Goal: Task Accomplishment & Management: Manage account settings

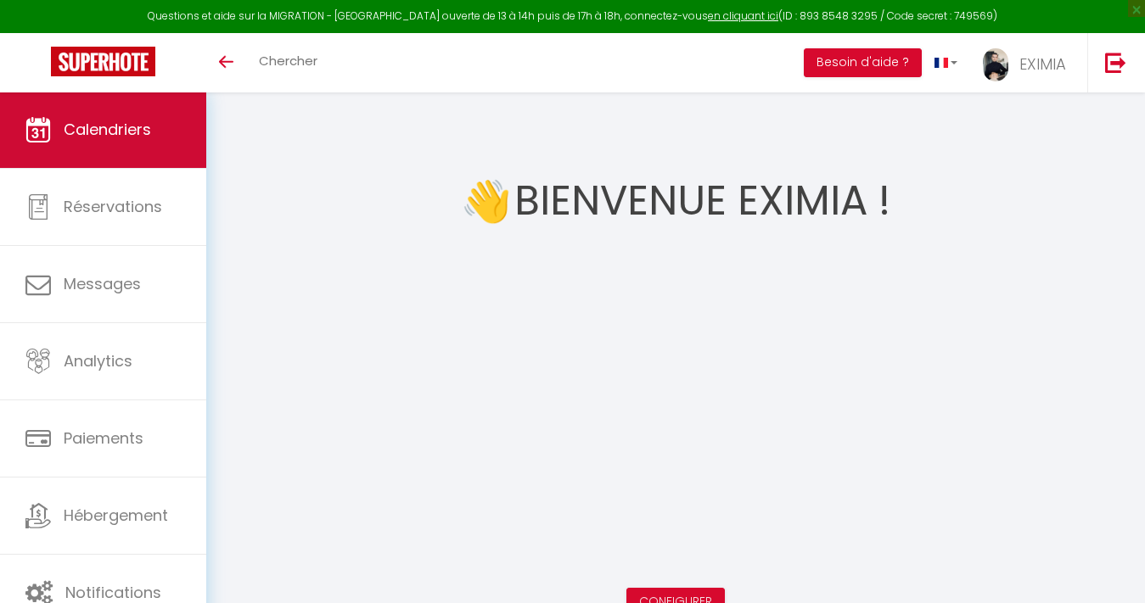
click at [104, 133] on span "Calendriers" at bounding box center [107, 129] width 87 height 21
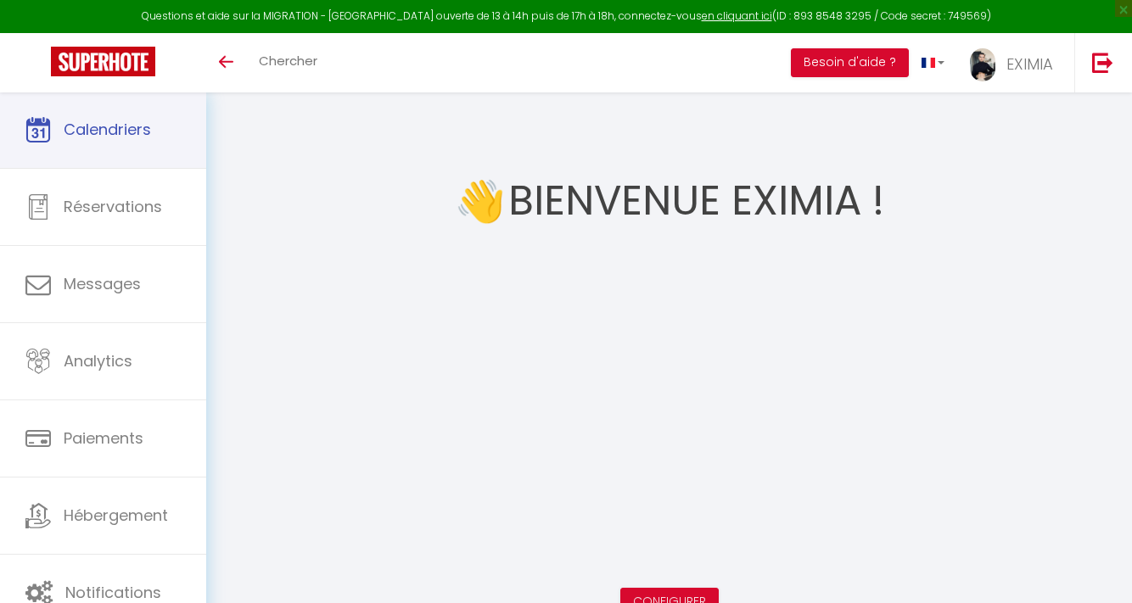
click at [81, 91] on link at bounding box center [103, 62] width 206 height 59
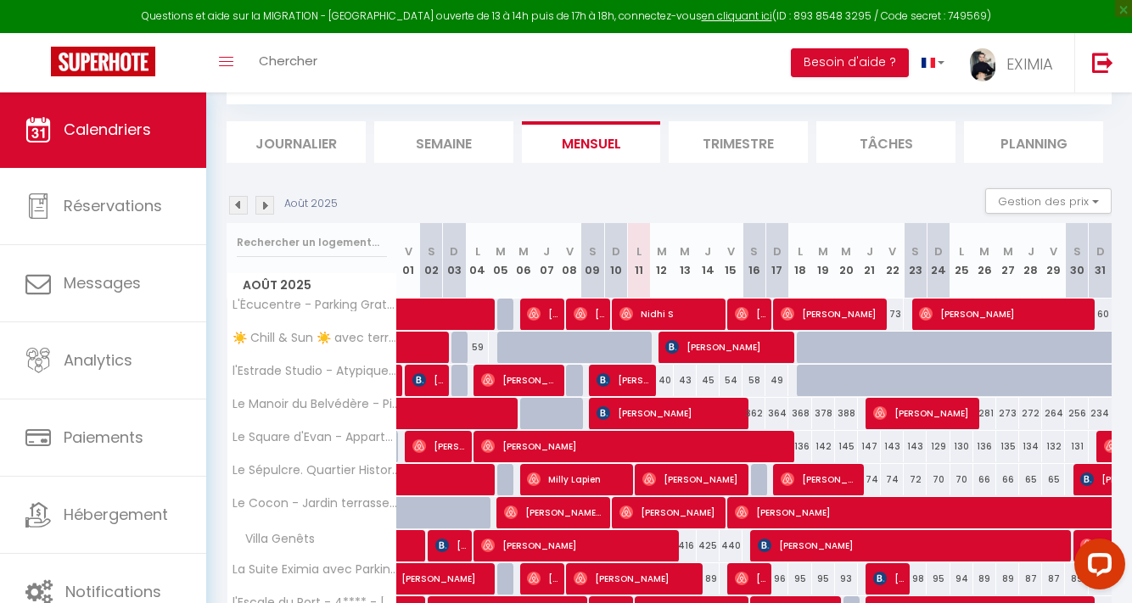
scroll to position [224, 0]
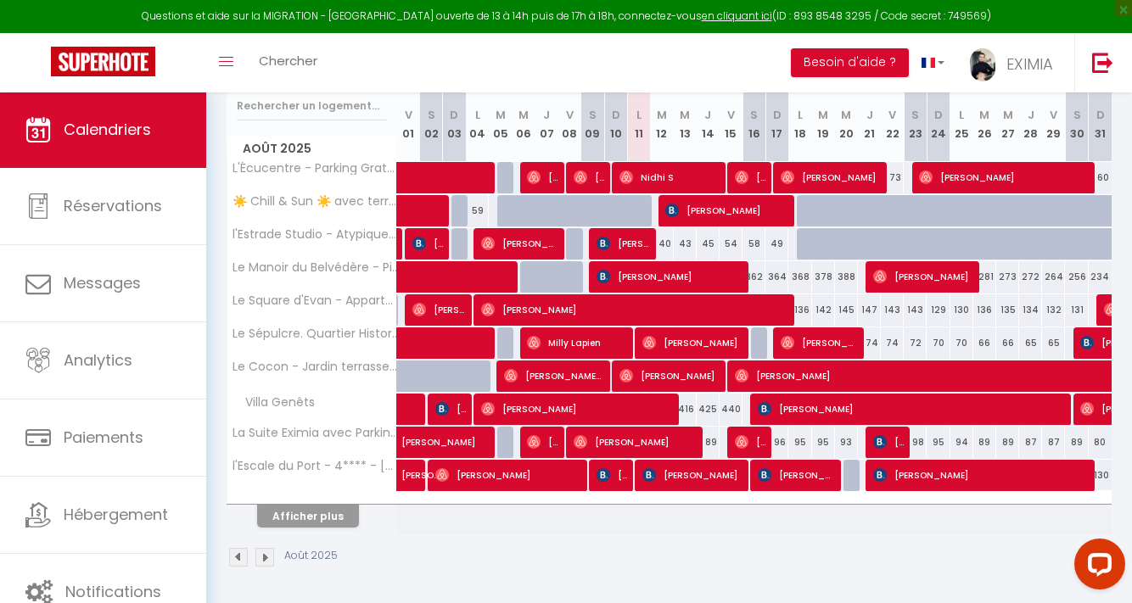
click at [300, 506] on button "Afficher plus" at bounding box center [308, 516] width 102 height 23
select select
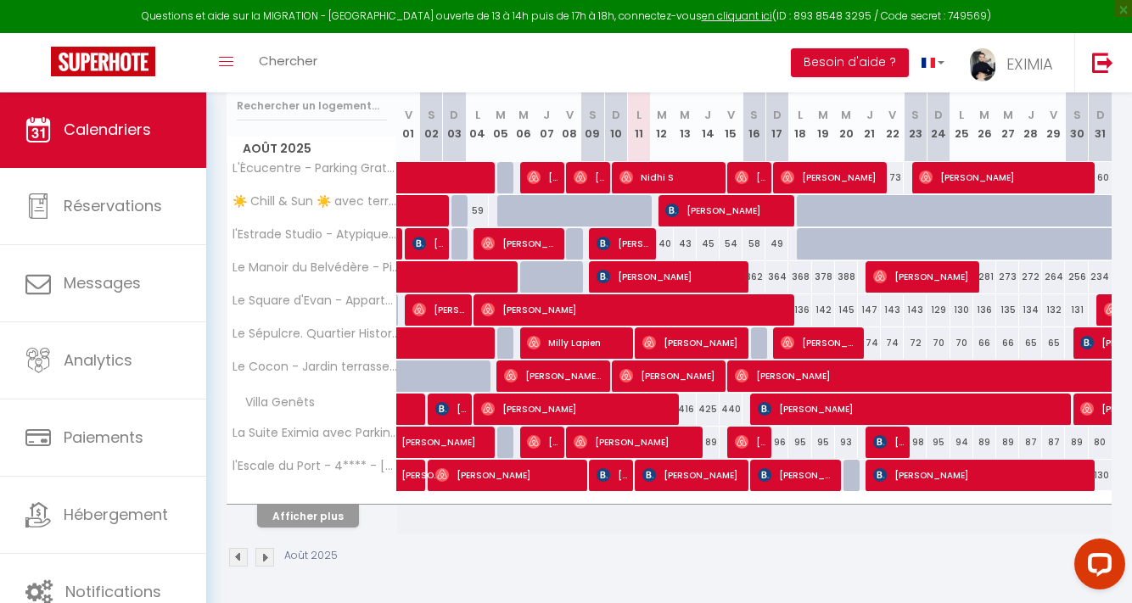
select select
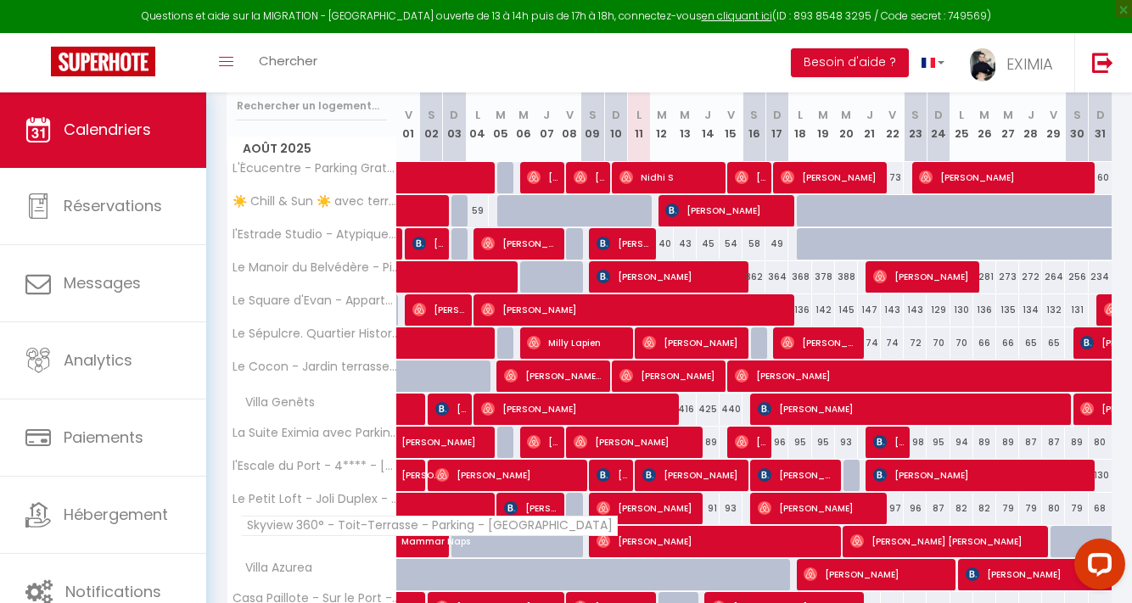
click at [308, 531] on span "Skyview 360° - Toit-Terrasse - Parking - [GEOGRAPHIC_DATA]" at bounding box center [429, 526] width 378 height 20
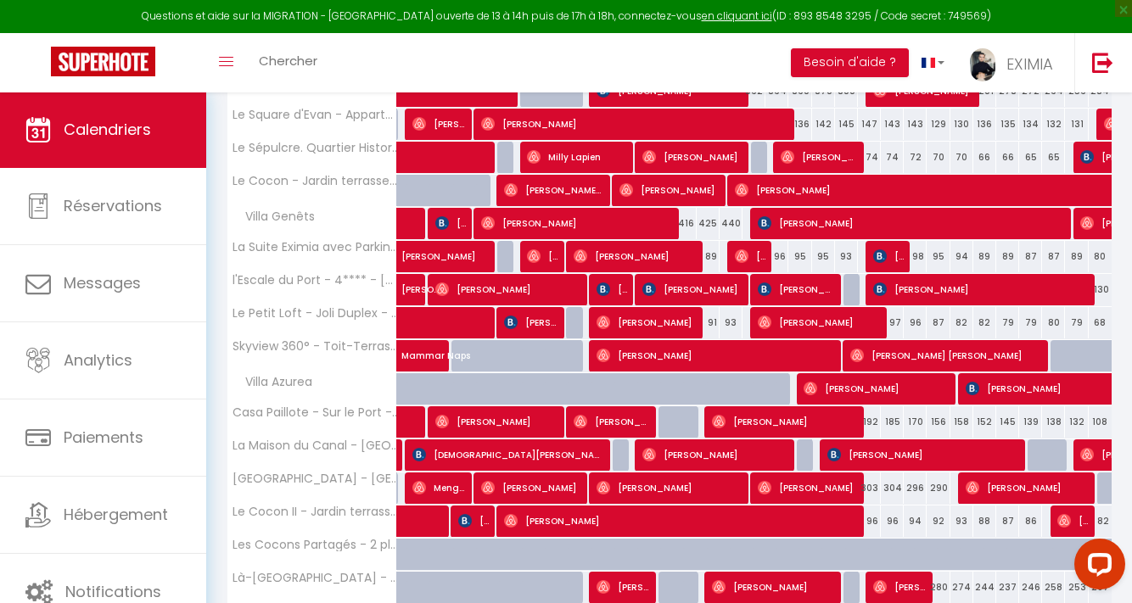
scroll to position [356, 0]
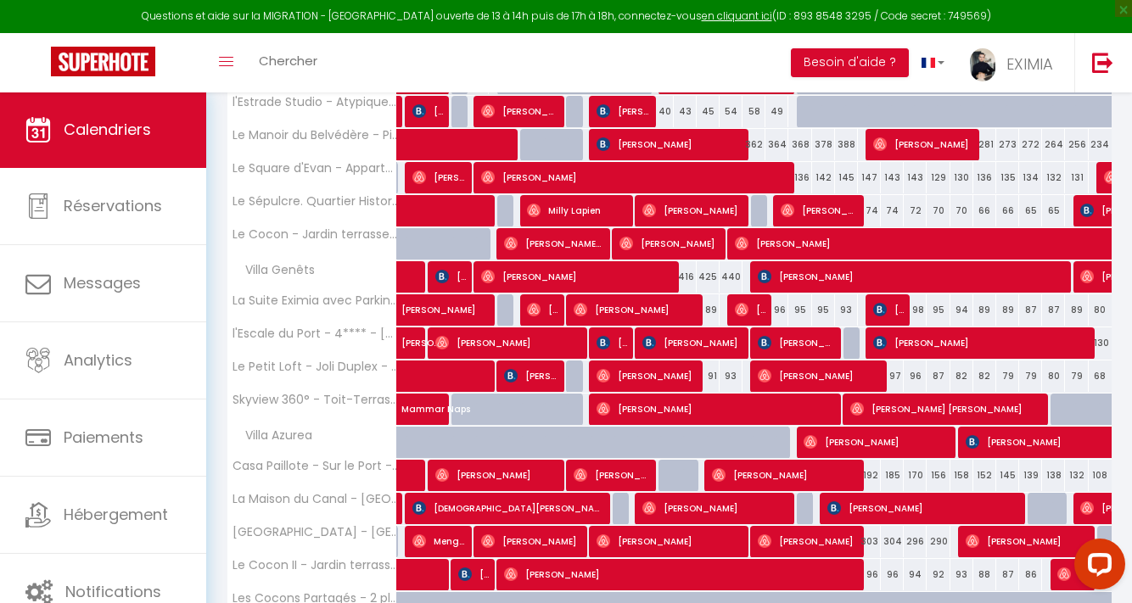
click at [750, 512] on span "[PERSON_NAME]" at bounding box center [715, 508] width 145 height 32
select select "OK"
select select "1"
select select "0"
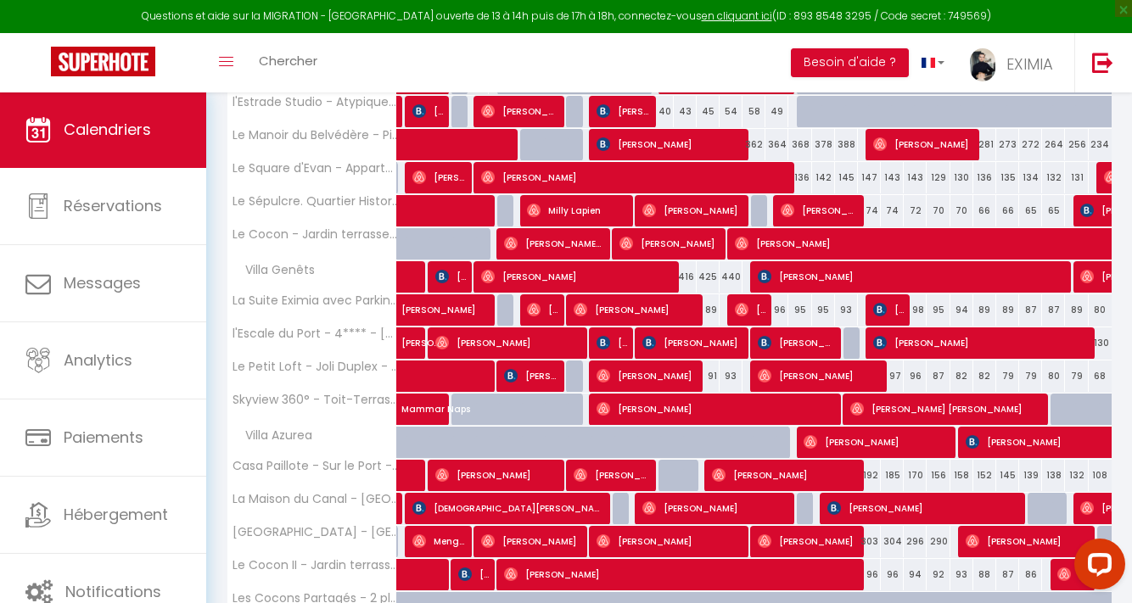
select select "1"
select select
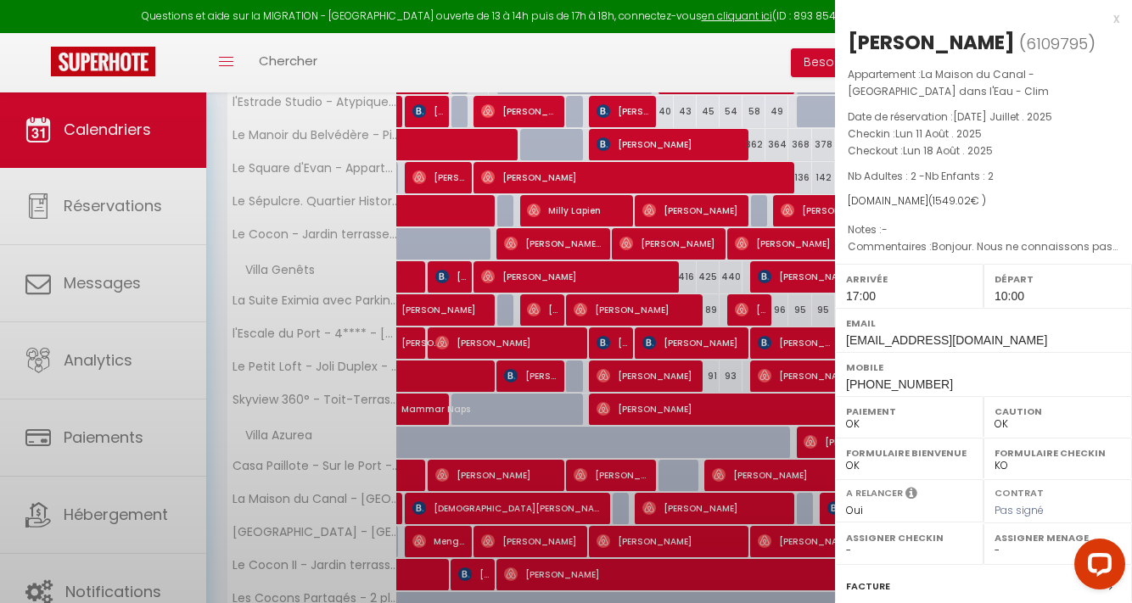
select select "34883"
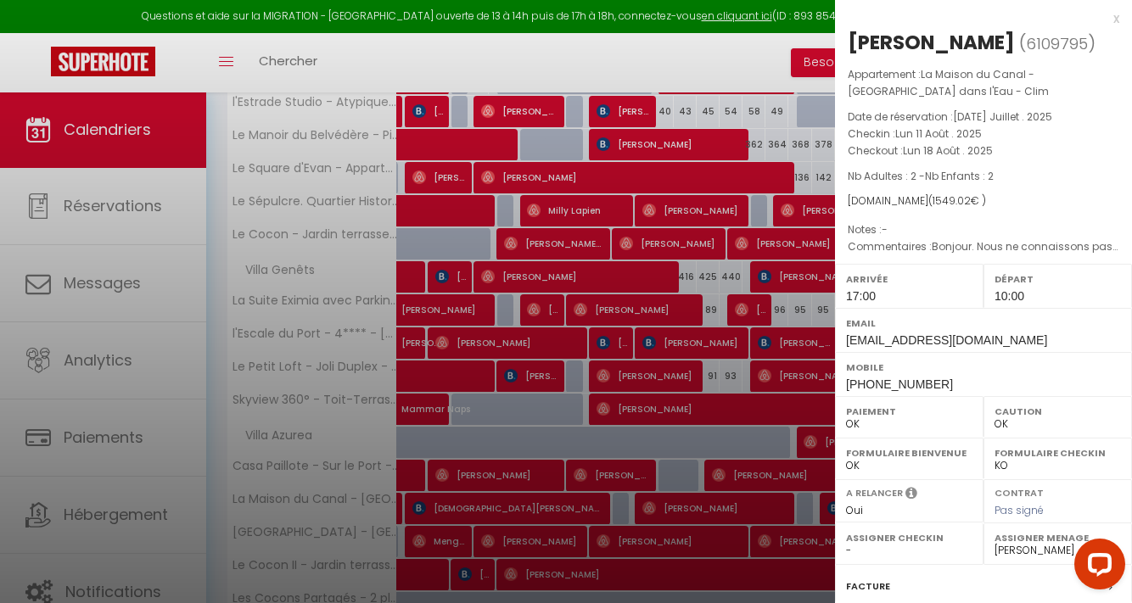
click at [744, 395] on div at bounding box center [566, 301] width 1132 height 603
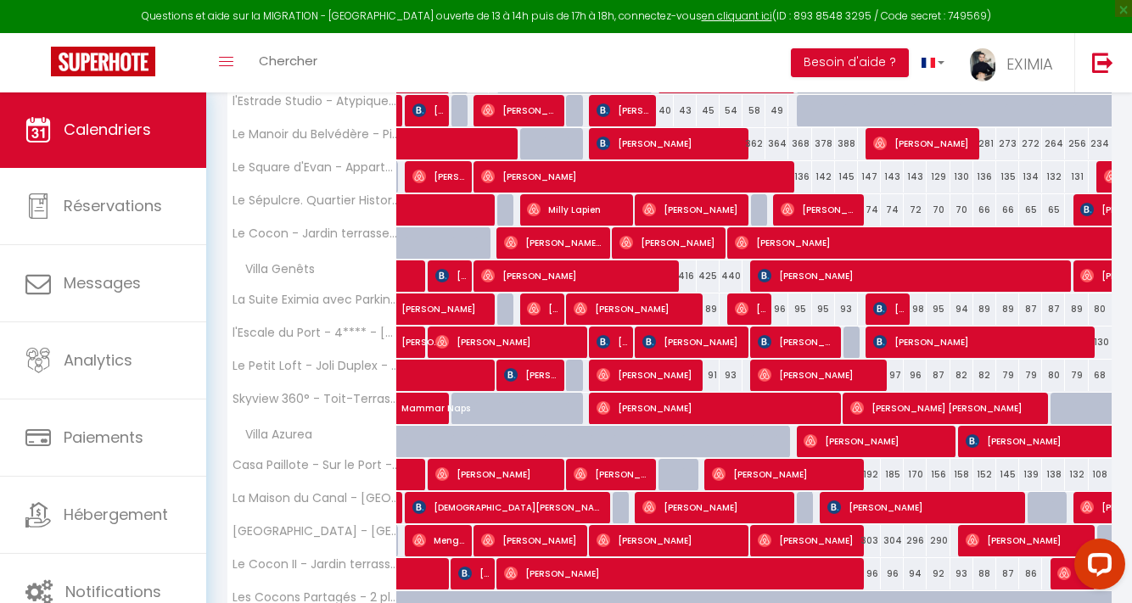
scroll to position [426, 0]
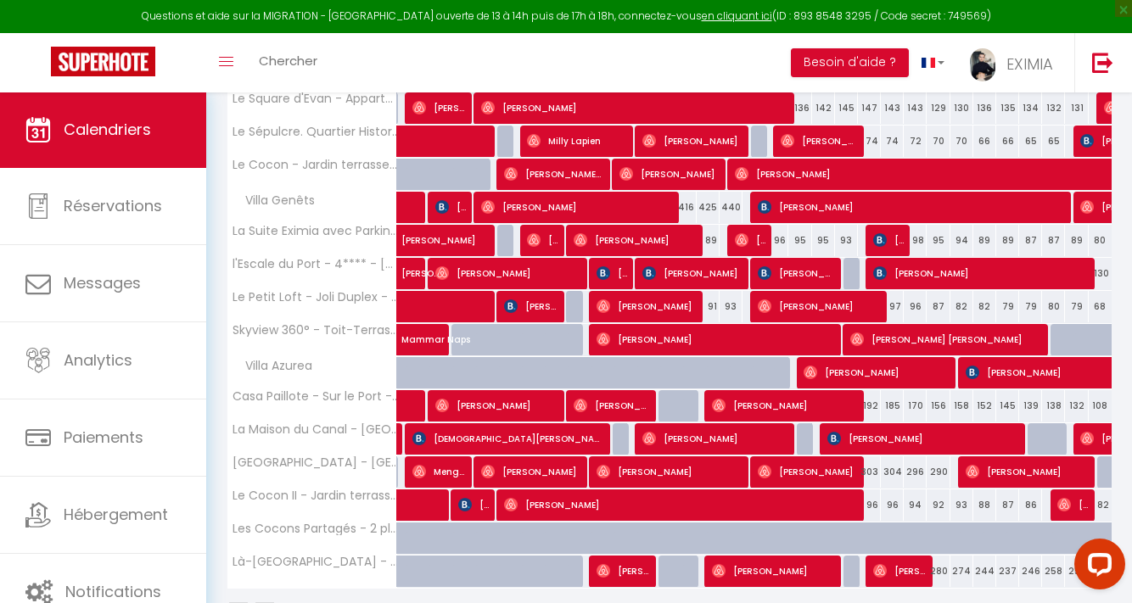
click at [621, 575] on span "[PERSON_NAME]" at bounding box center [623, 571] width 53 height 32
select select
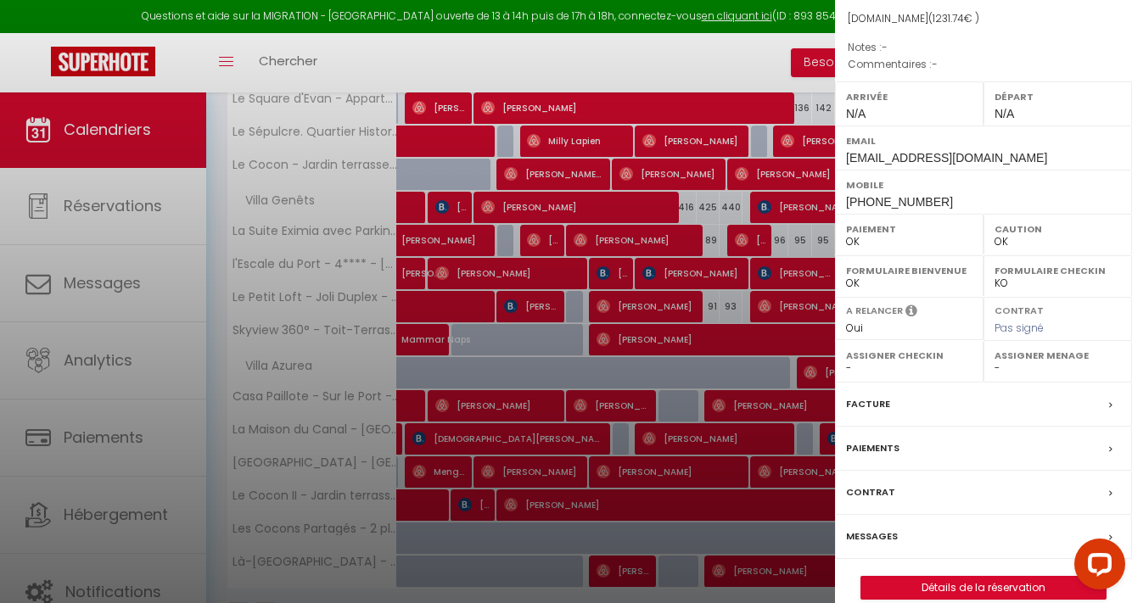
scroll to position [480, 0]
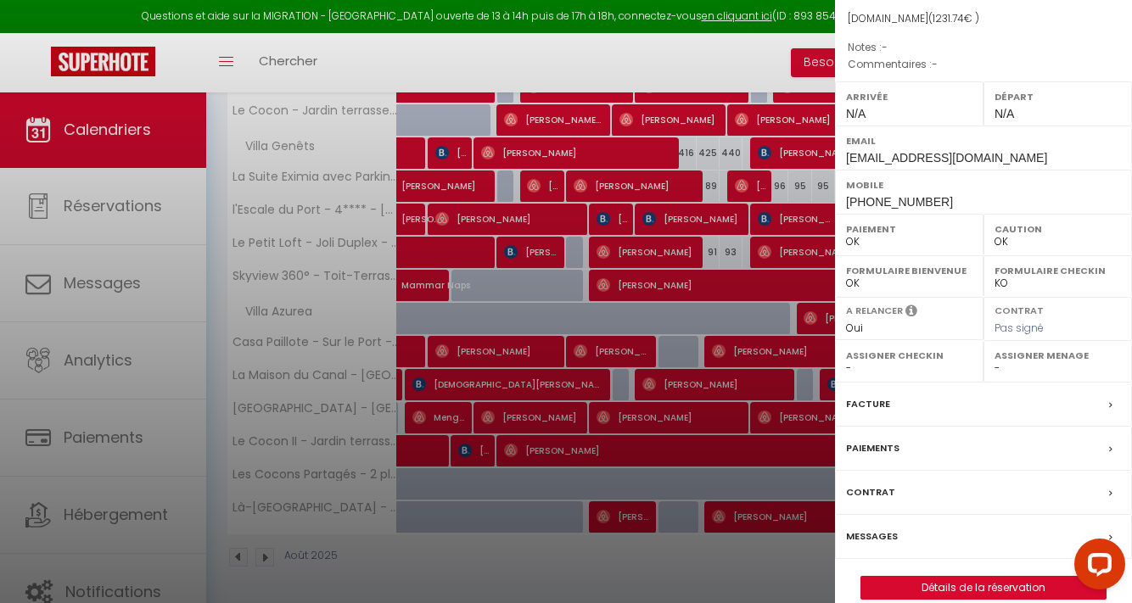
click at [884, 532] on div "Messages" at bounding box center [983, 537] width 297 height 44
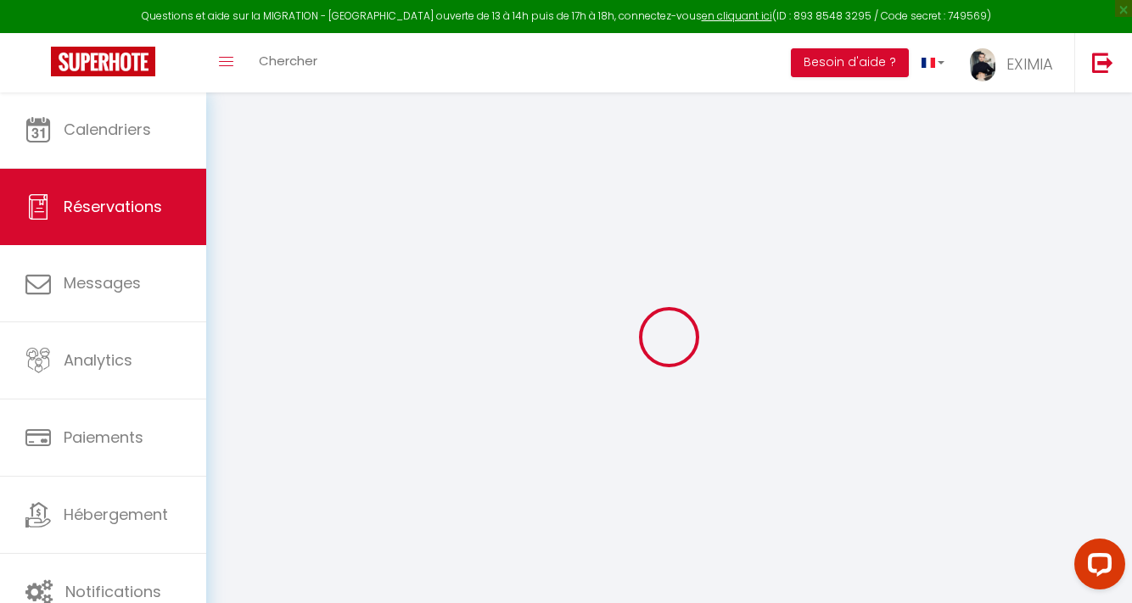
select select "not_cancelled"
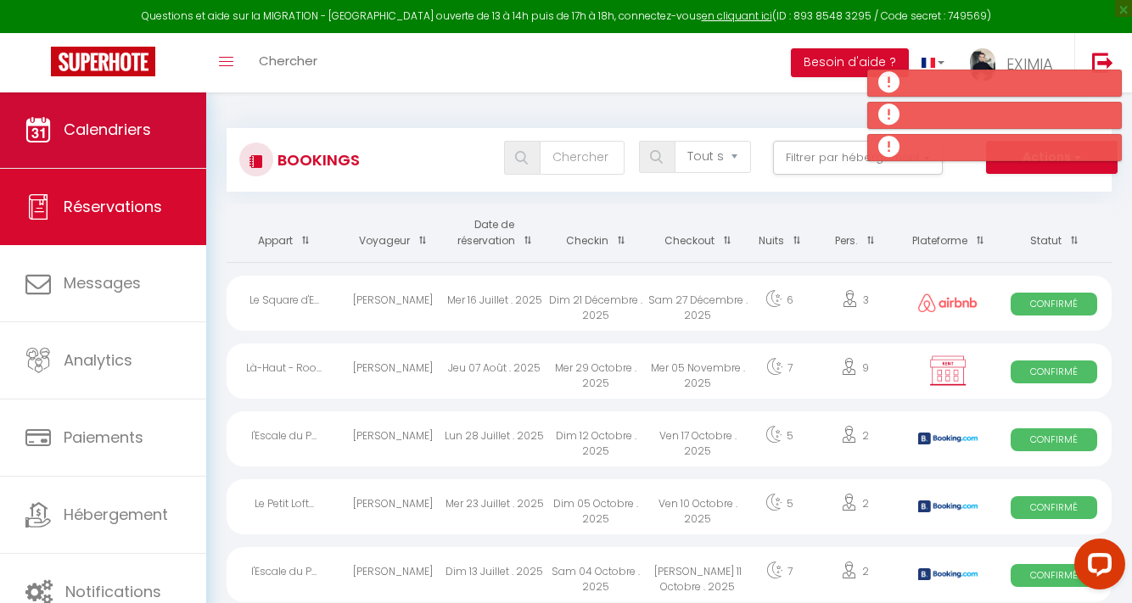
click at [169, 140] on link "Calendriers" at bounding box center [103, 130] width 206 height 76
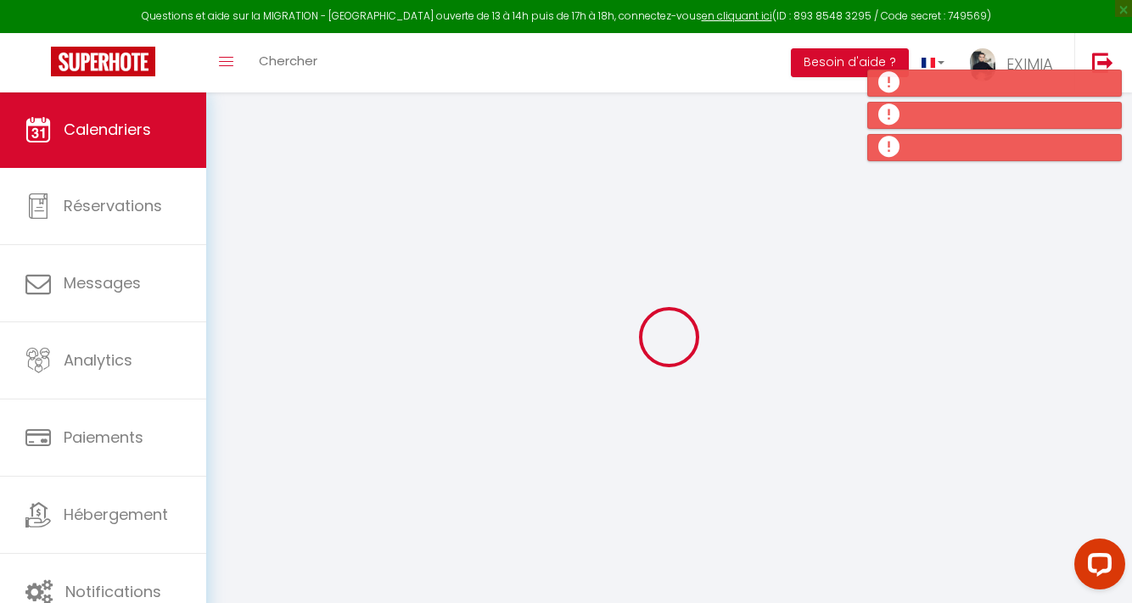
select select
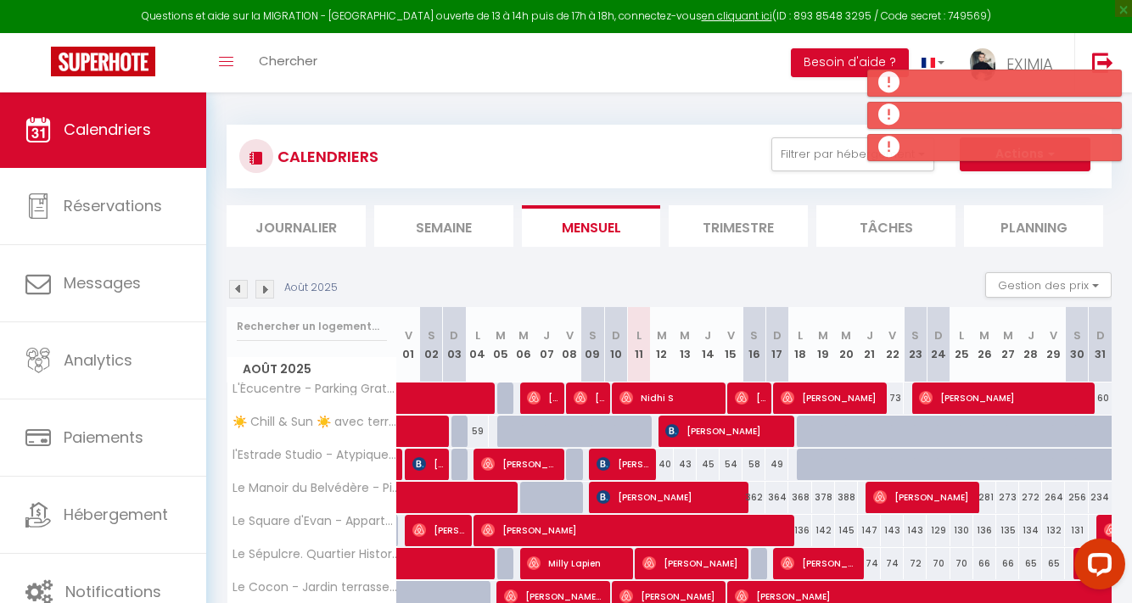
scroll to position [224, 0]
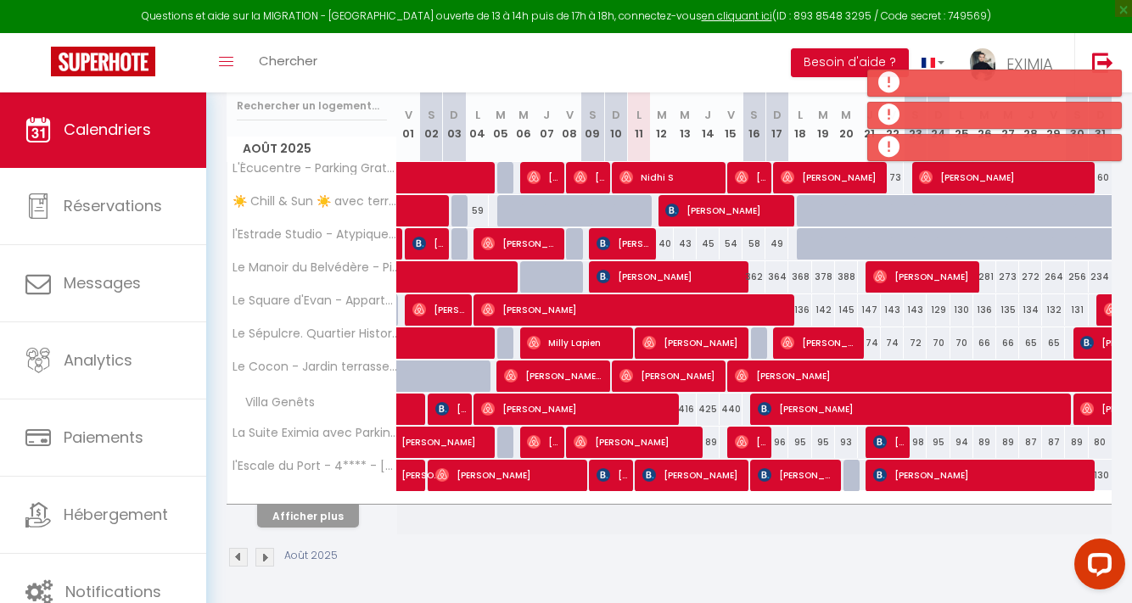
click at [306, 508] on button "Afficher plus" at bounding box center [308, 516] width 102 height 23
select select
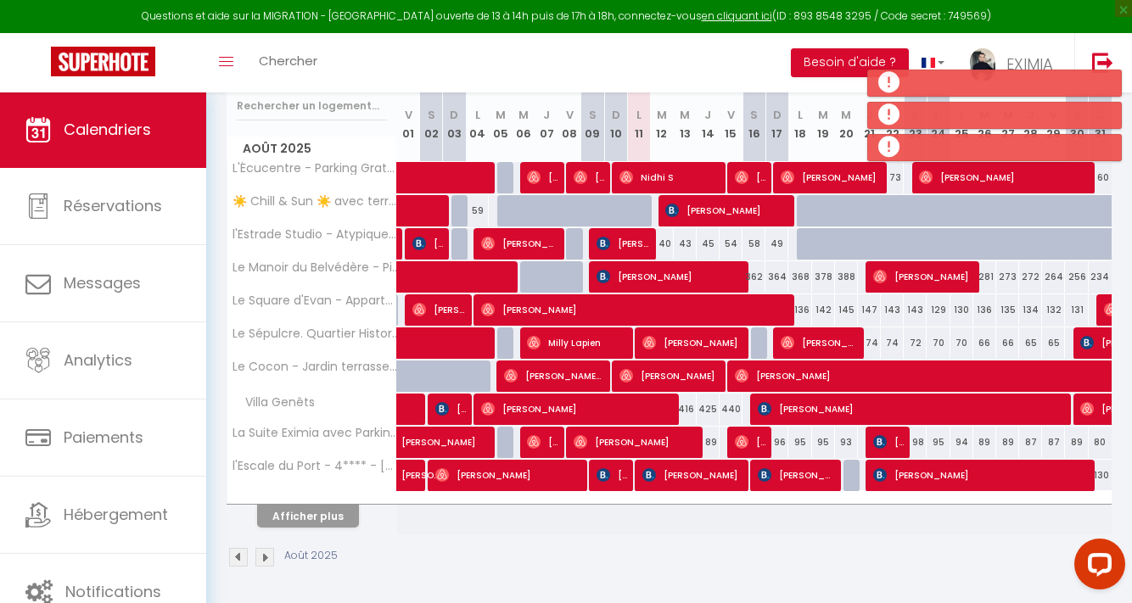
select select
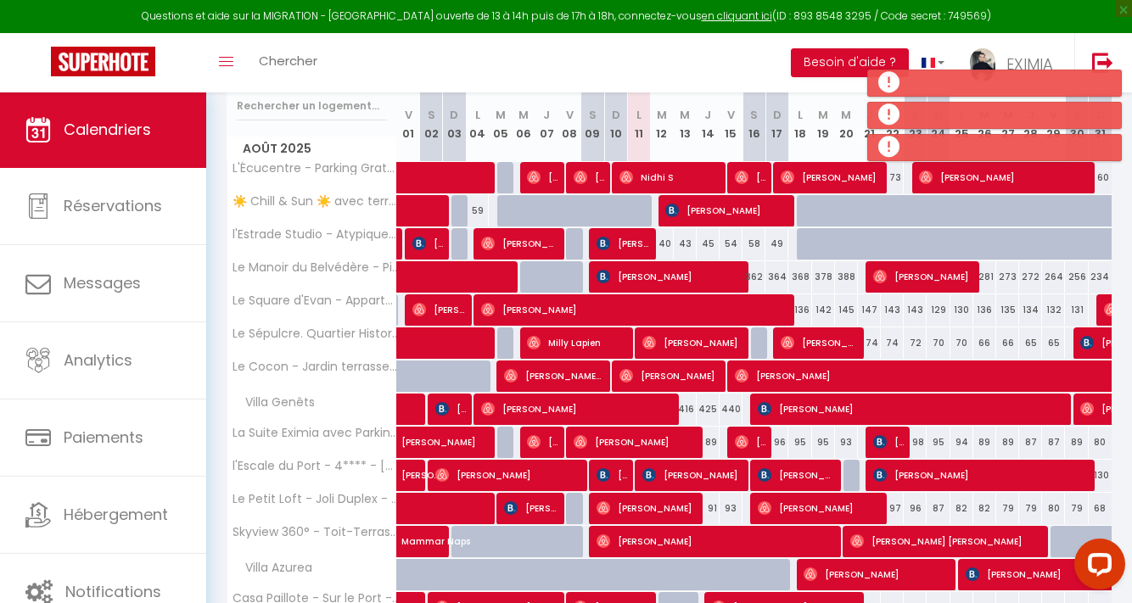
scroll to position [480, 0]
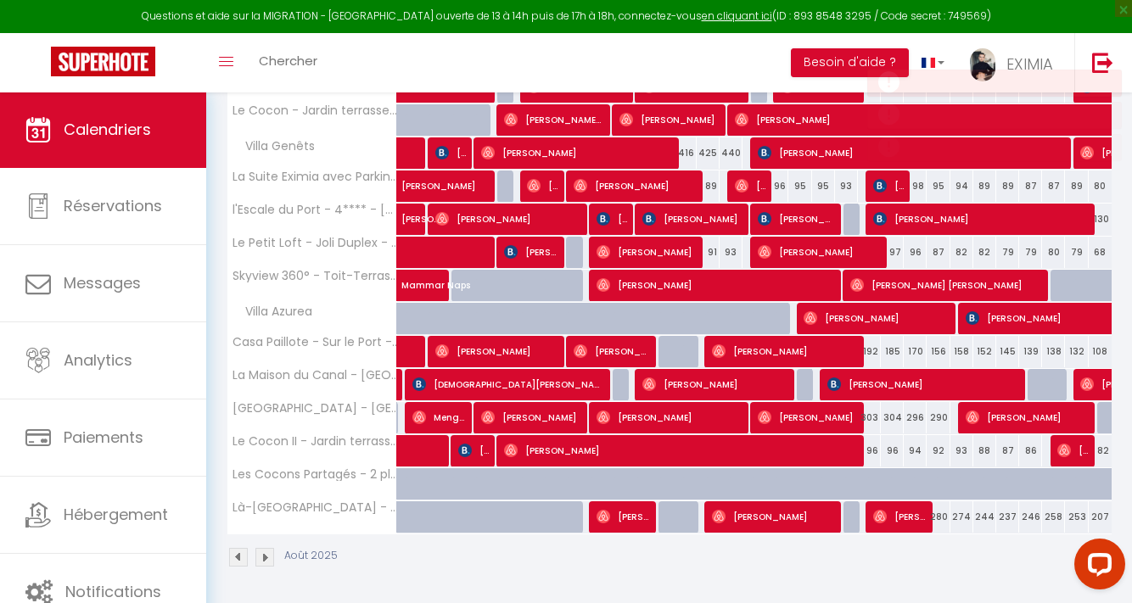
click at [637, 522] on span "[PERSON_NAME]" at bounding box center [623, 517] width 53 height 32
select select "OK"
select select "0"
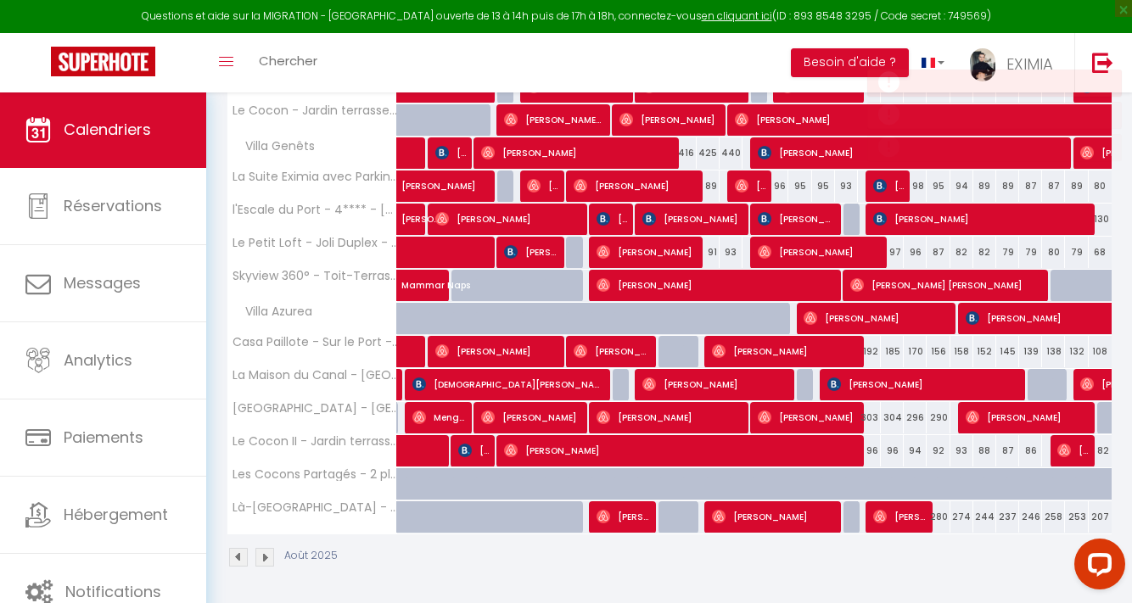
select select "1"
select select
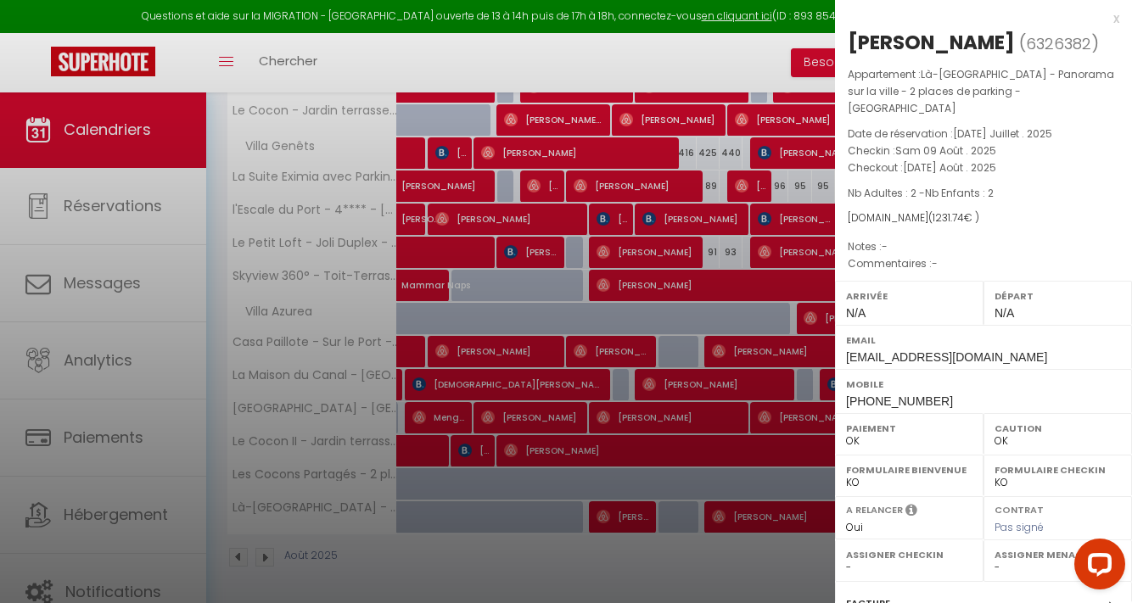
scroll to position [199, 0]
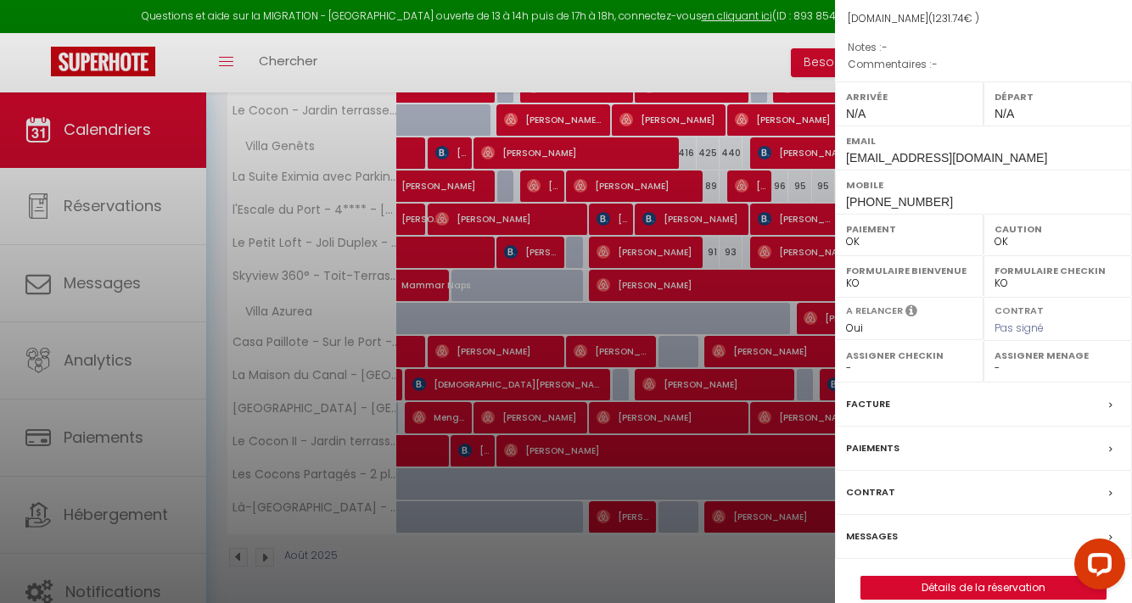
click at [858, 528] on label "Messages" at bounding box center [872, 537] width 52 height 18
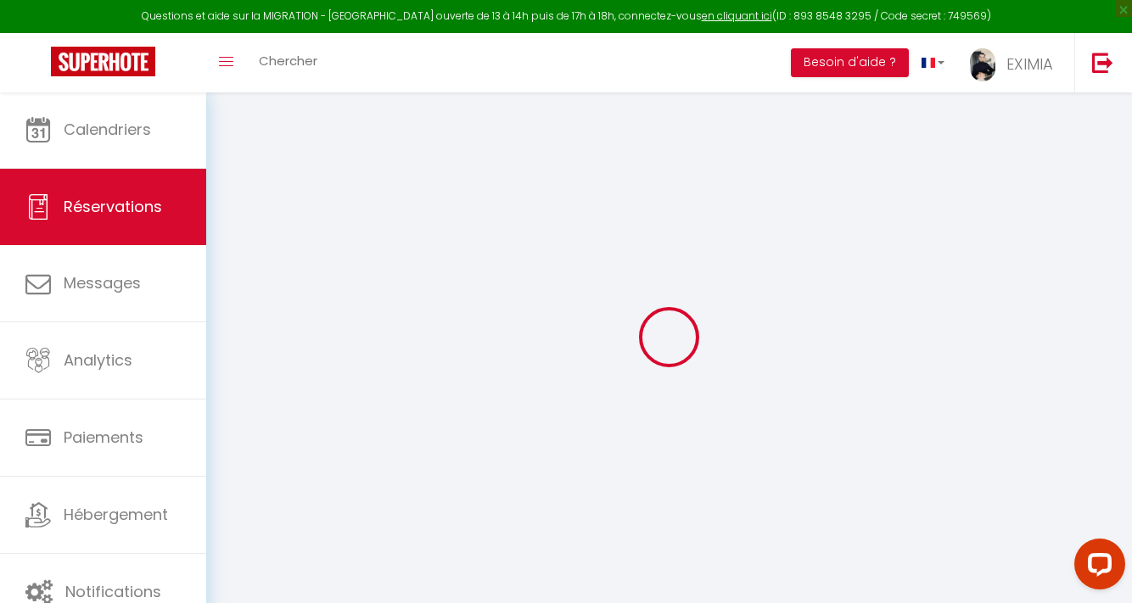
select select "not_cancelled"
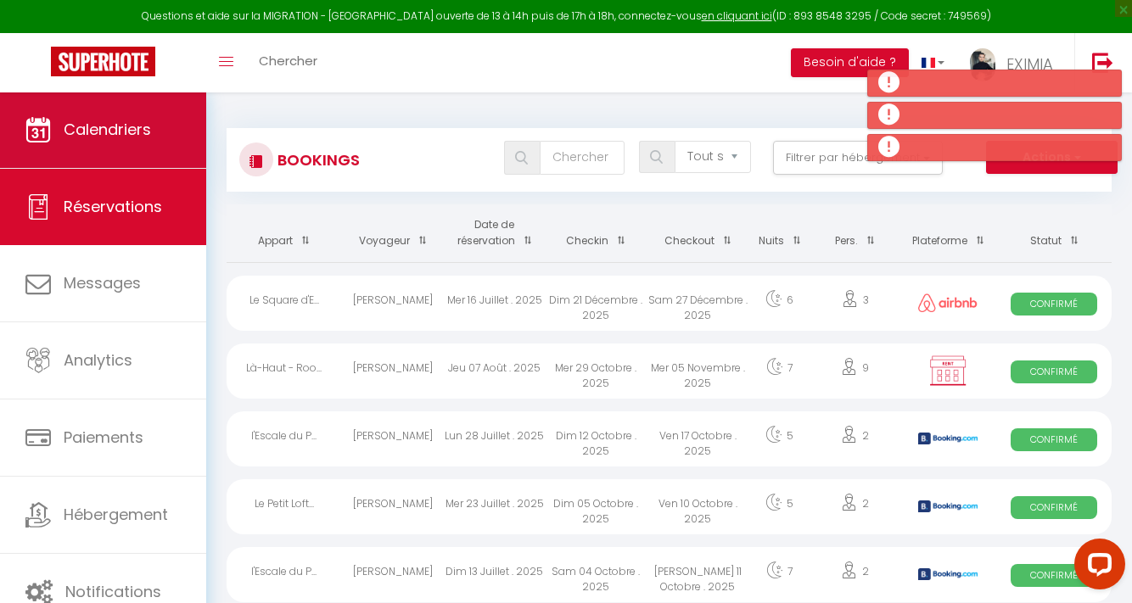
click at [132, 123] on span "Calendriers" at bounding box center [107, 129] width 87 height 21
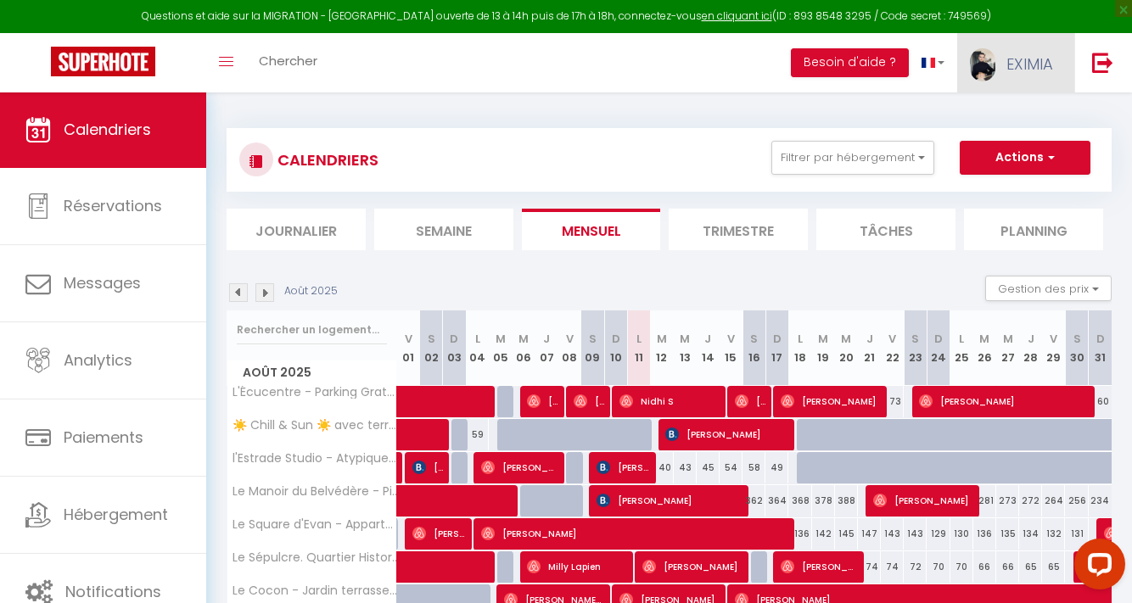
click at [1041, 76] on link "EXIMIA" at bounding box center [1015, 62] width 117 height 59
click at [1027, 108] on link "Paramètres" at bounding box center [1007, 118] width 126 height 29
select select "28"
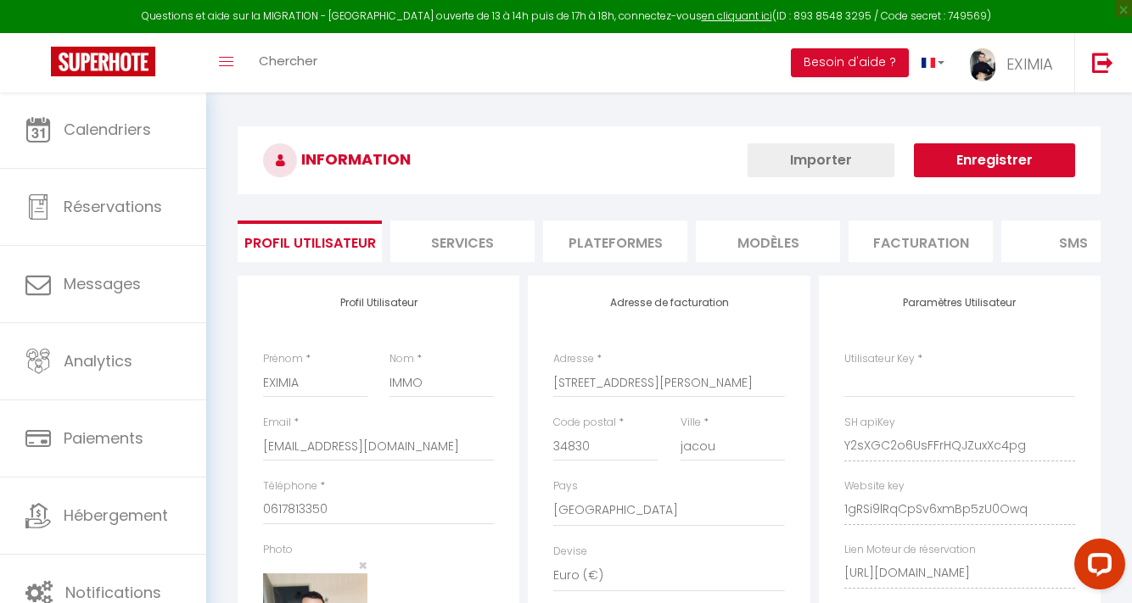
type input "Y2sXGC2o6UsFFrHQJZuxXc4pg"
type input "1gRSi9lRqCpSv6xmBp5zU0Owq"
type input "[URL][DOMAIN_NAME]"
select select "fr"
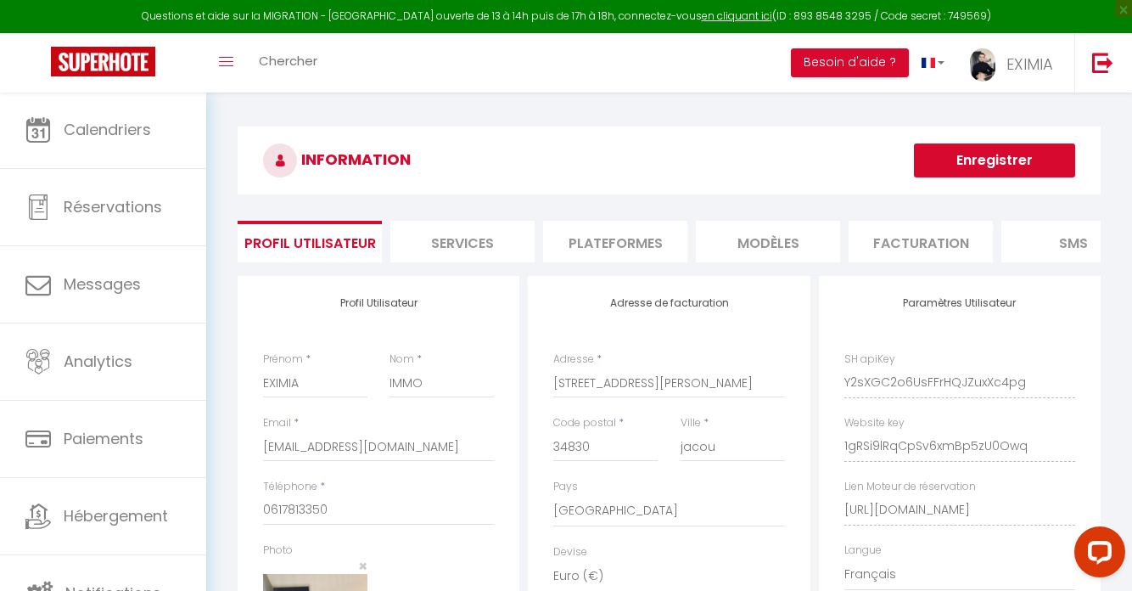
click at [644, 243] on li "Plateformes" at bounding box center [615, 242] width 144 height 42
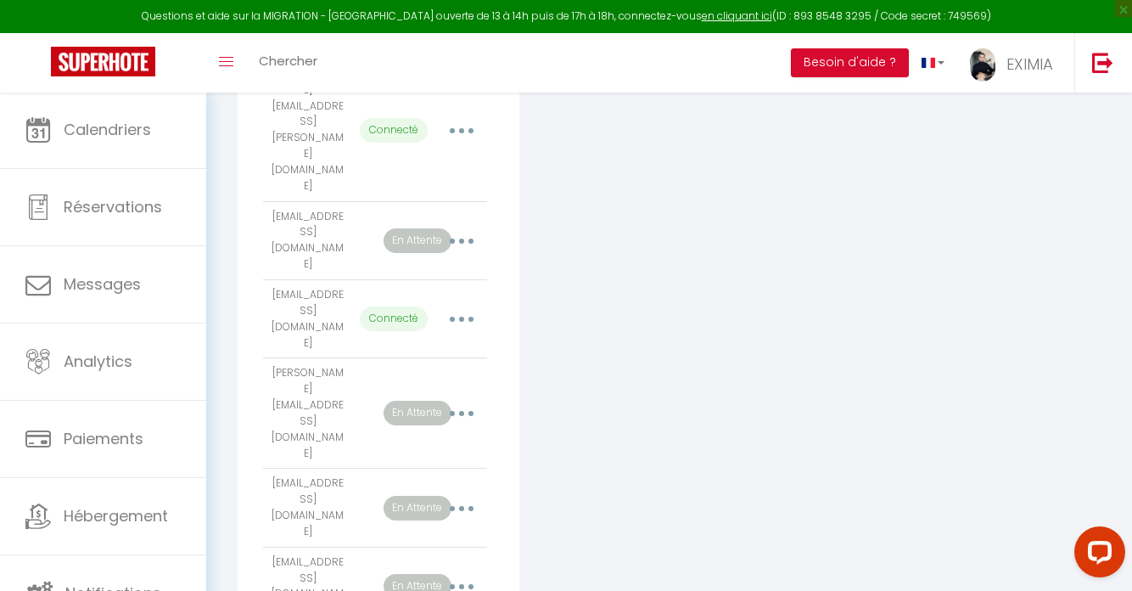
scroll to position [466, 0]
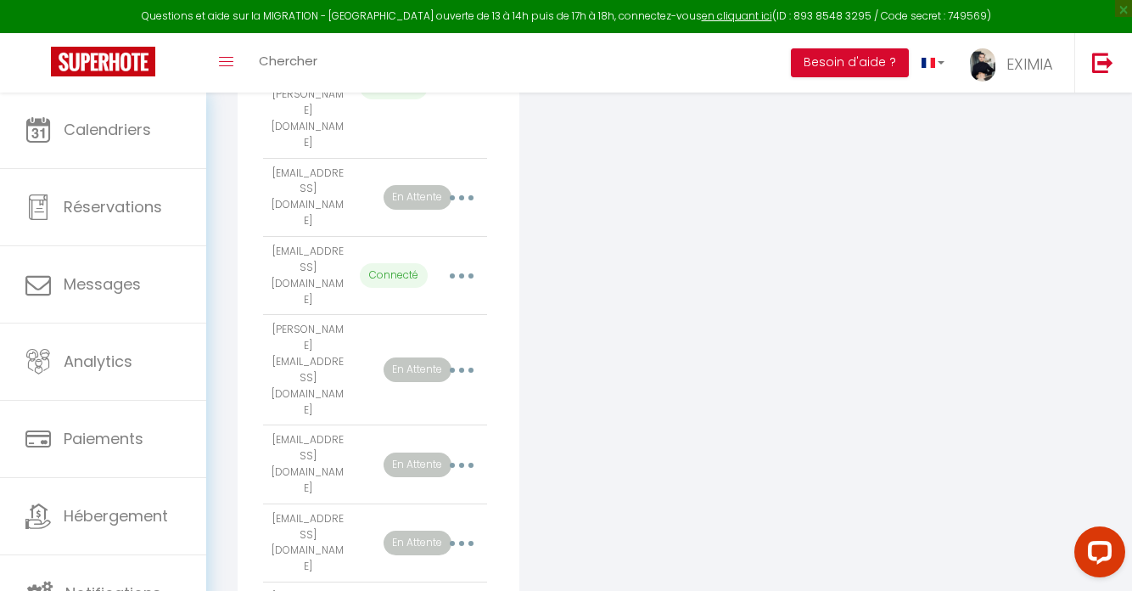
scroll to position [553, 0]
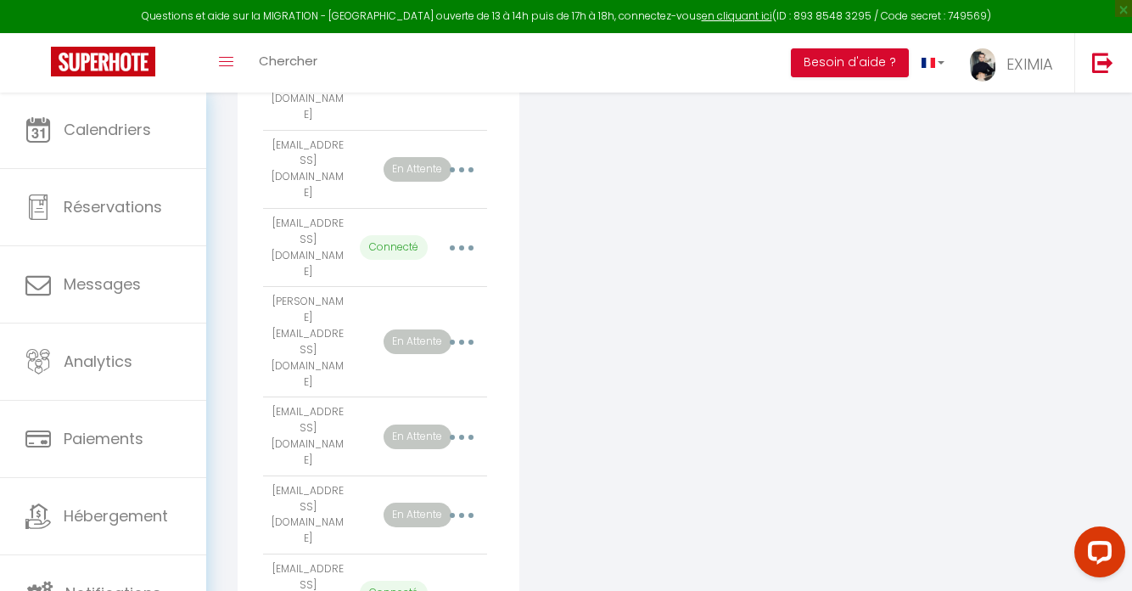
click at [643, 467] on div "Connecter un compte Vrbo" at bounding box center [669, 437] width 290 height 1431
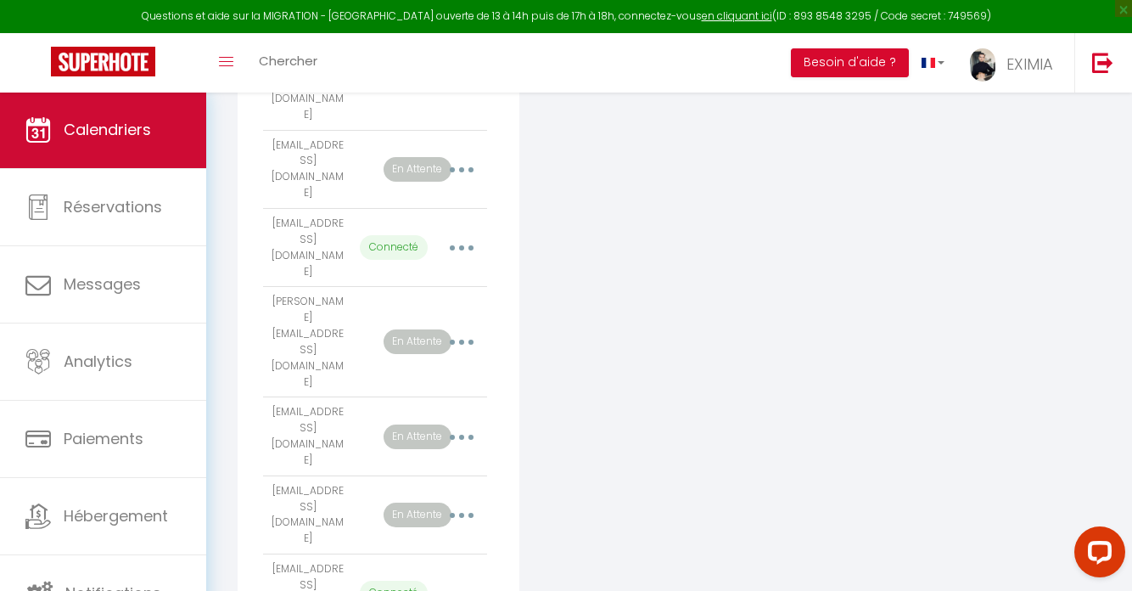
click at [148, 99] on link "Calendriers" at bounding box center [103, 130] width 206 height 76
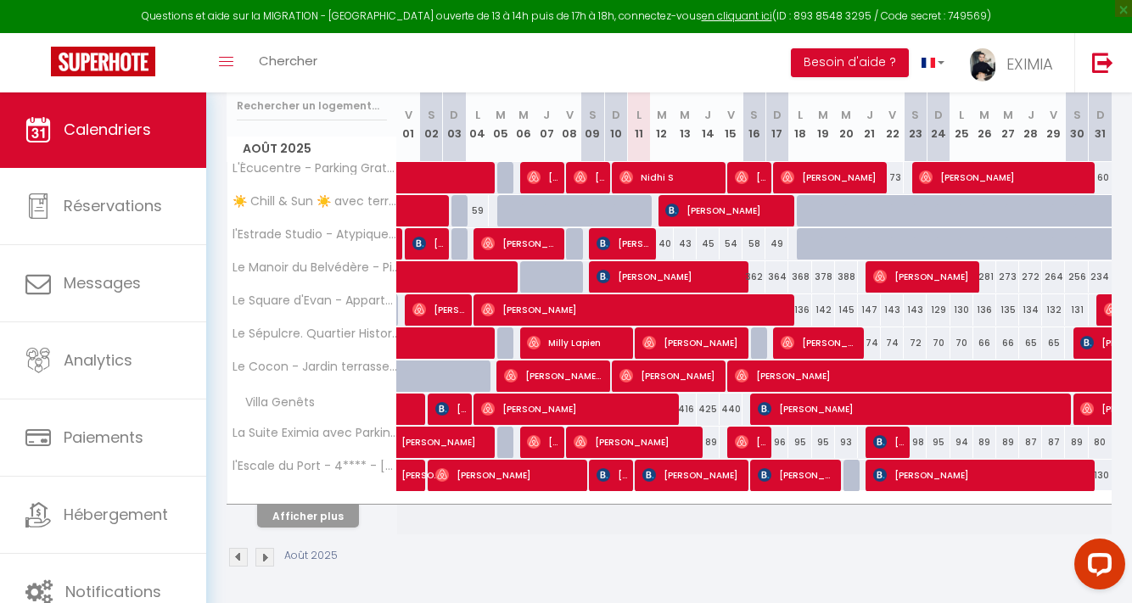
click at [323, 505] on button "Afficher plus" at bounding box center [308, 516] width 102 height 23
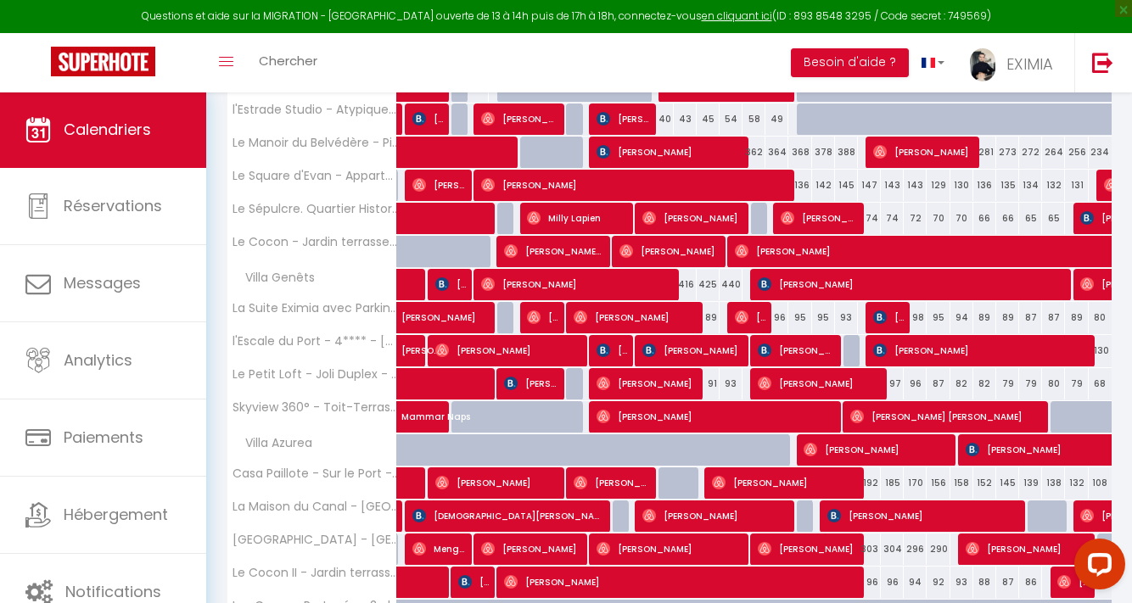
scroll to position [480, 0]
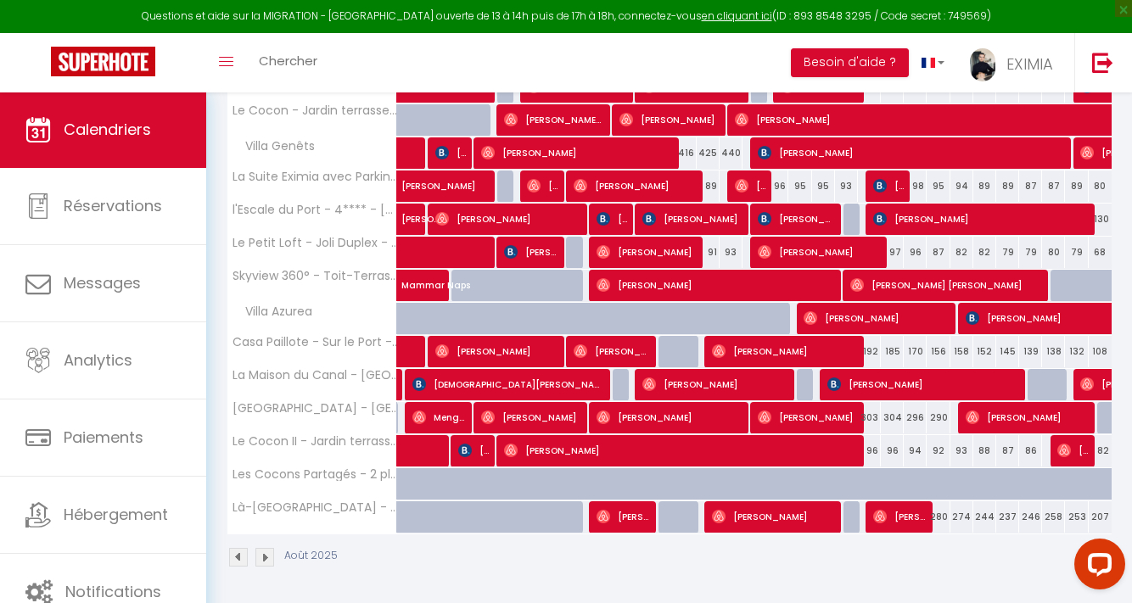
click at [625, 515] on span "[PERSON_NAME]" at bounding box center [623, 517] width 53 height 32
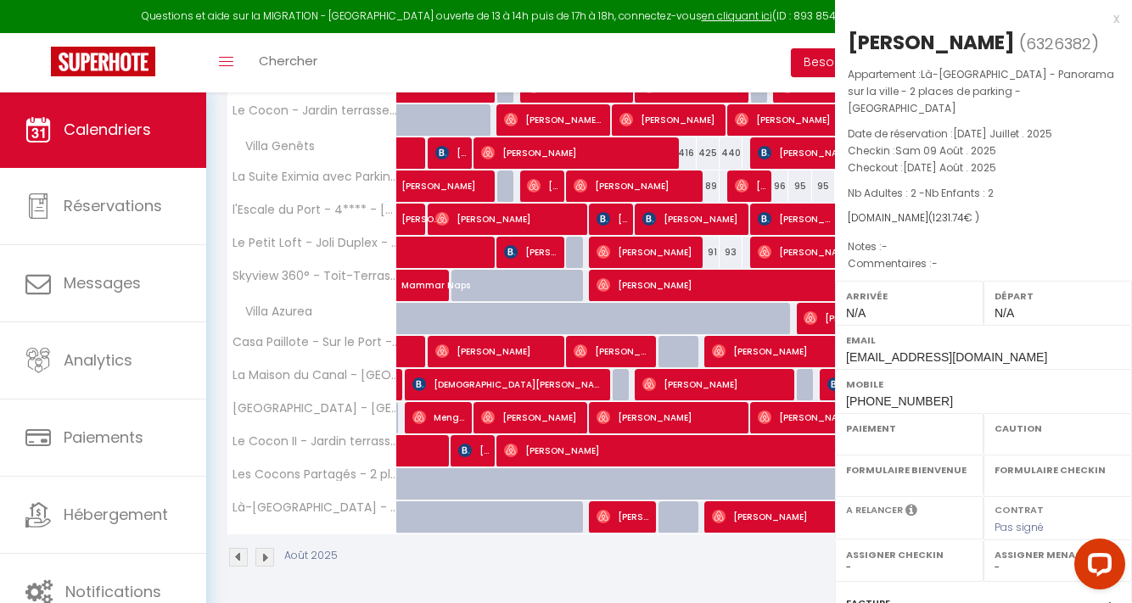
select select "OK"
select select "0"
select select "1"
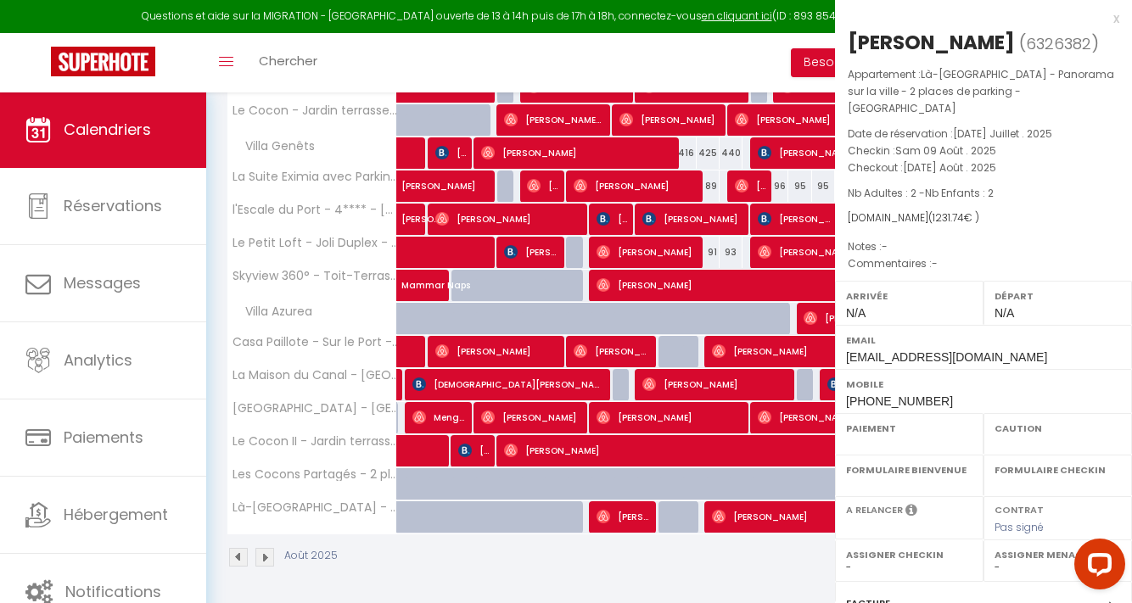
select select
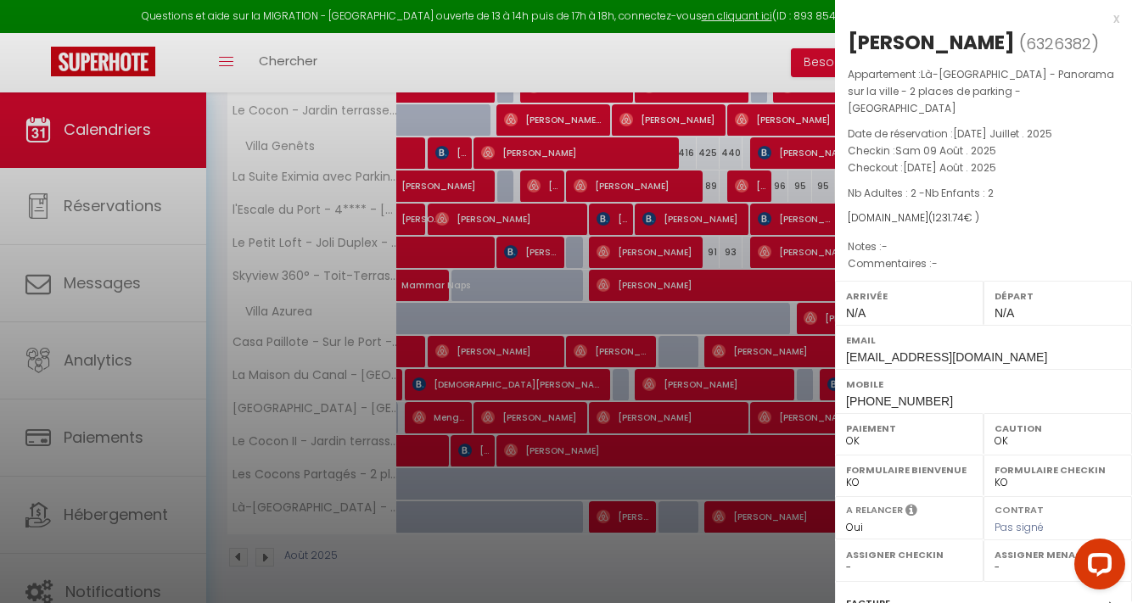
scroll to position [199, 0]
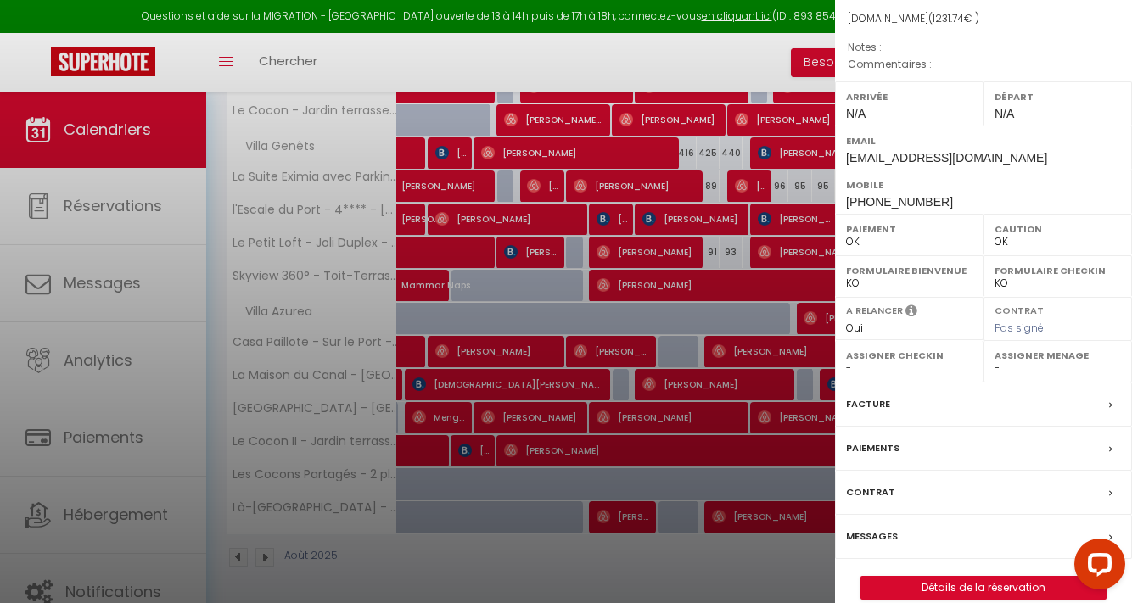
click at [874, 528] on label "Messages" at bounding box center [872, 537] width 52 height 18
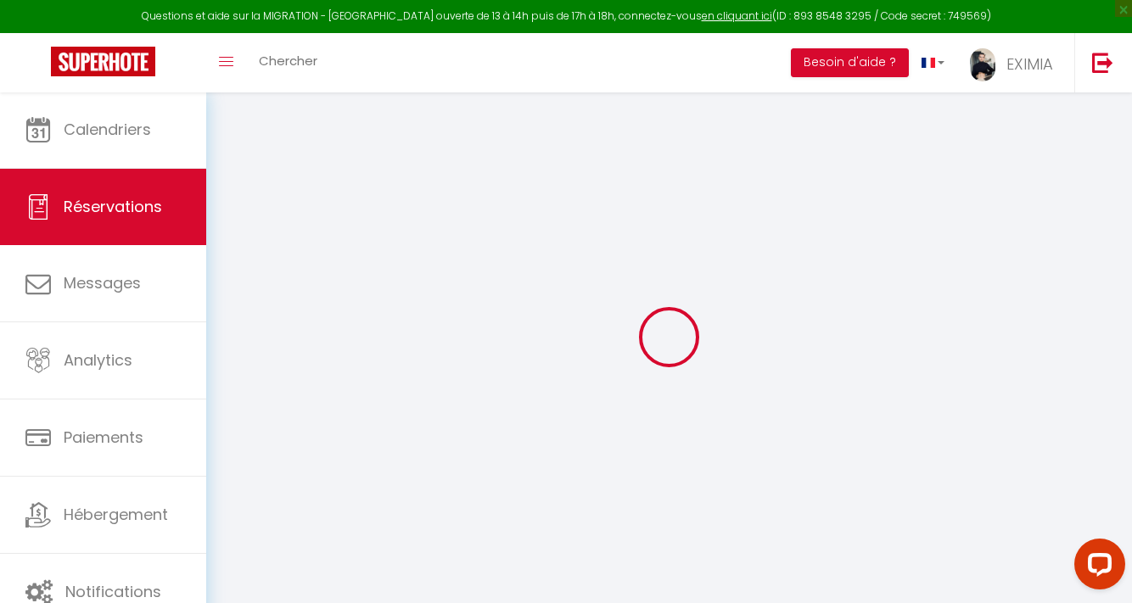
select select "not_cancelled"
